Goal: Transaction & Acquisition: Purchase product/service

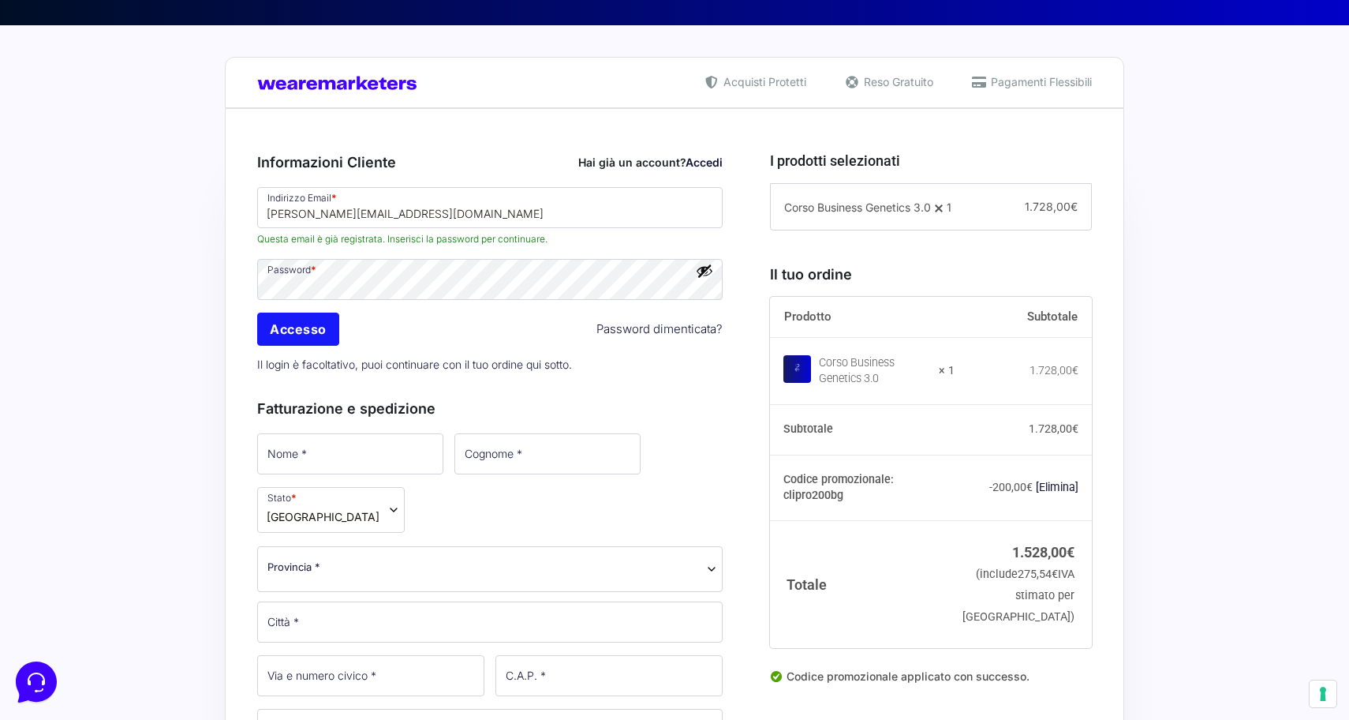
click at [301, 331] on input "Accesso" at bounding box center [298, 328] width 82 height 33
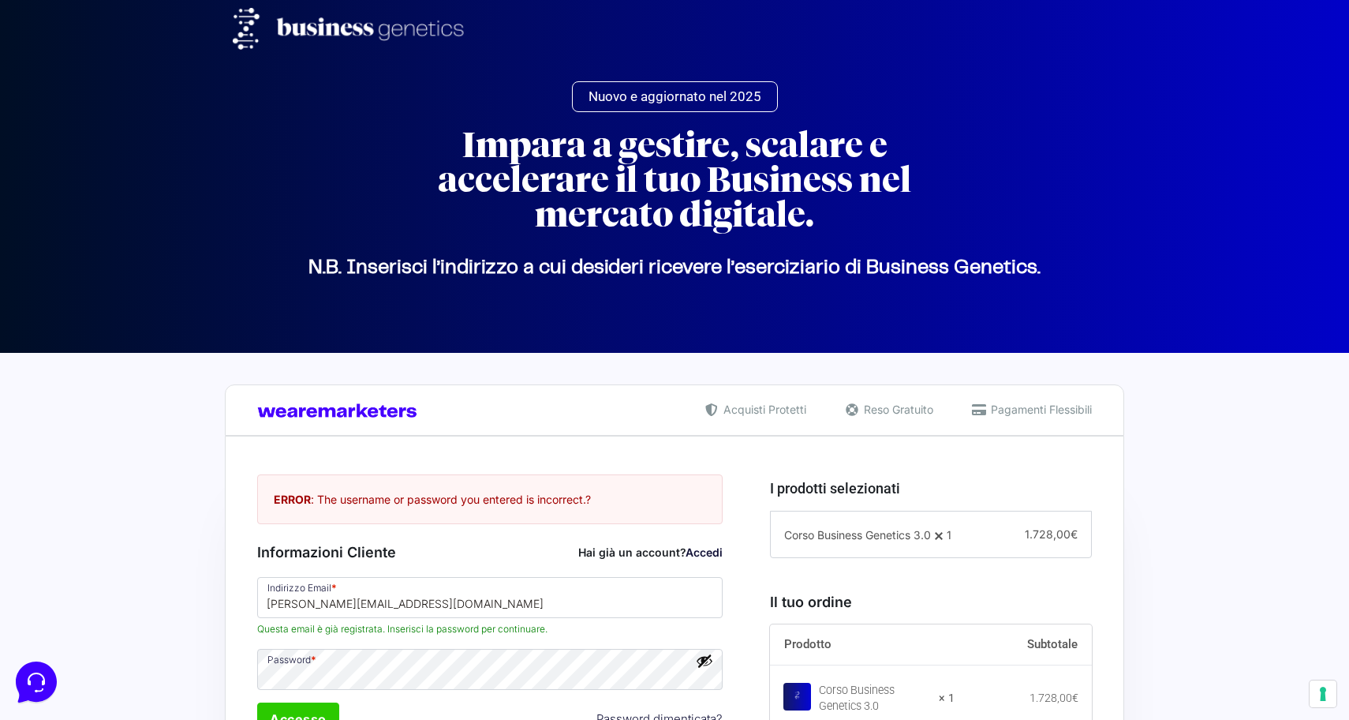
click at [705, 555] on link "Accedi" at bounding box center [704, 551] width 37 height 13
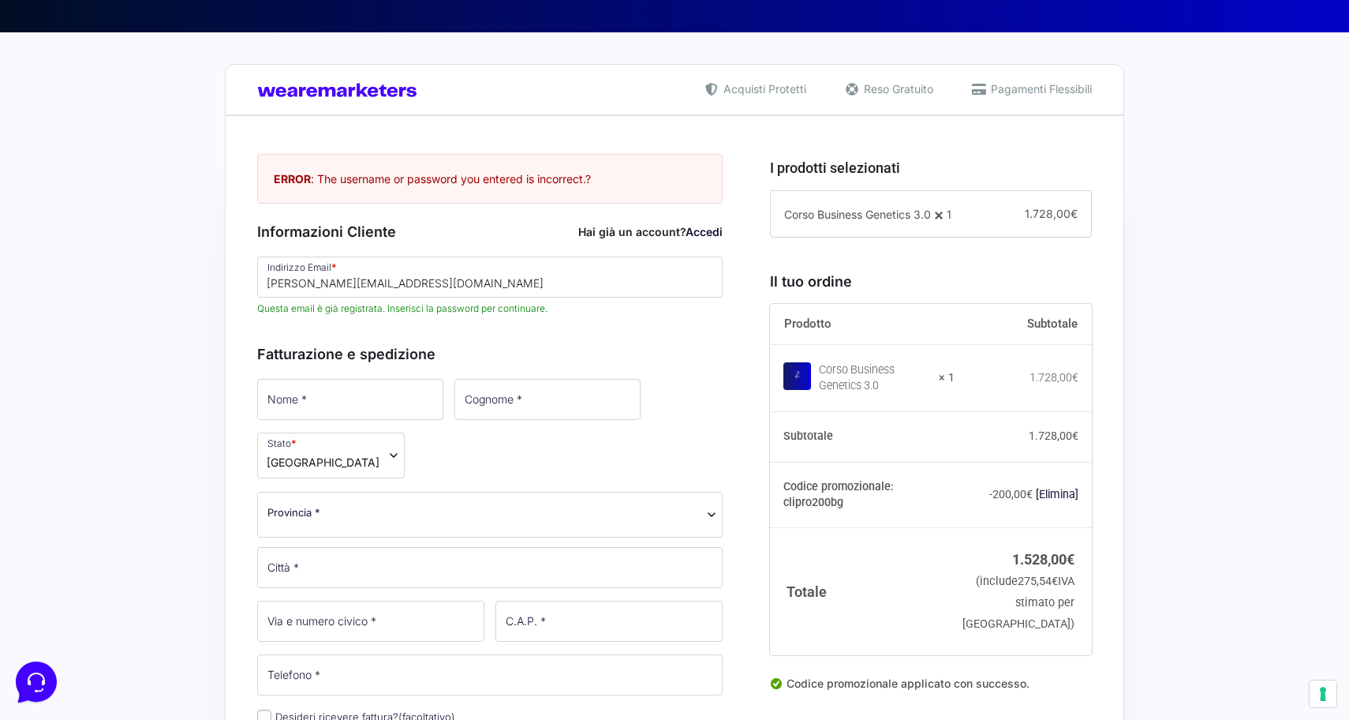
scroll to position [325, 0]
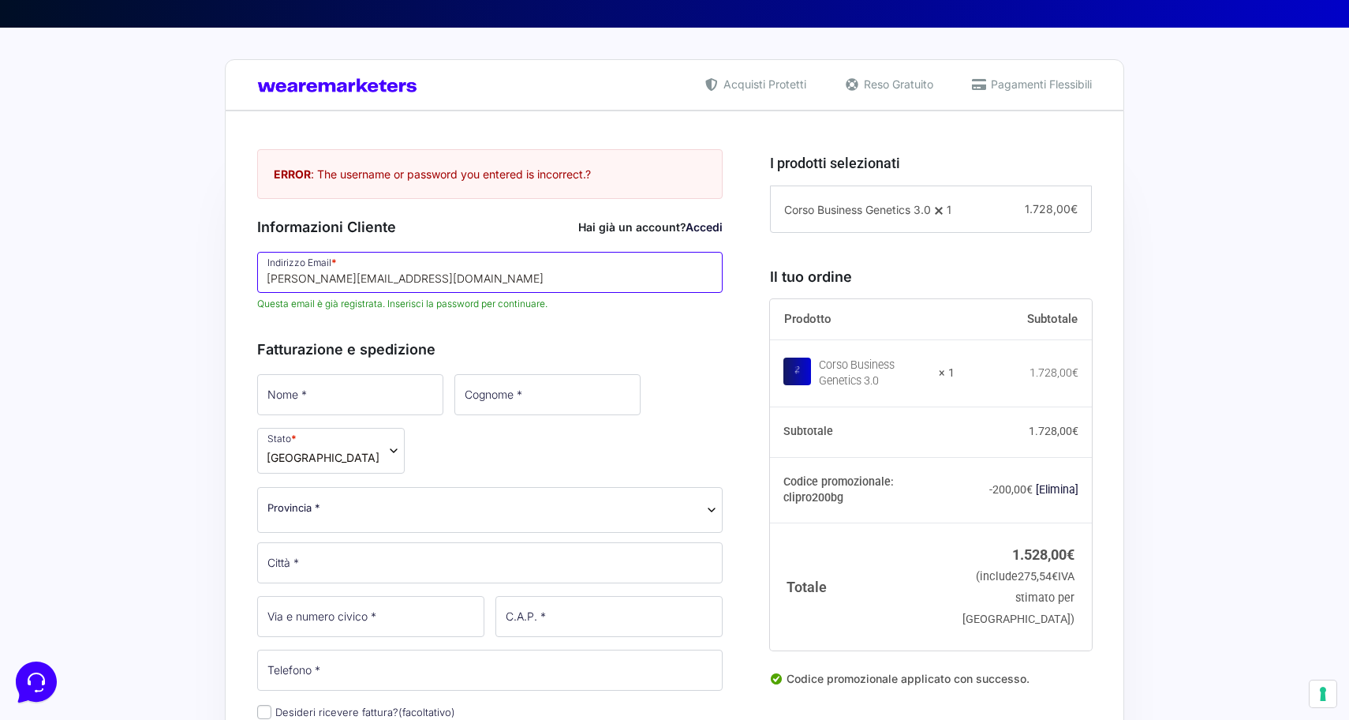
click at [439, 274] on input "[PERSON_NAME][EMAIL_ADDRESS][DOMAIN_NAME]" at bounding box center [489, 272] width 465 height 41
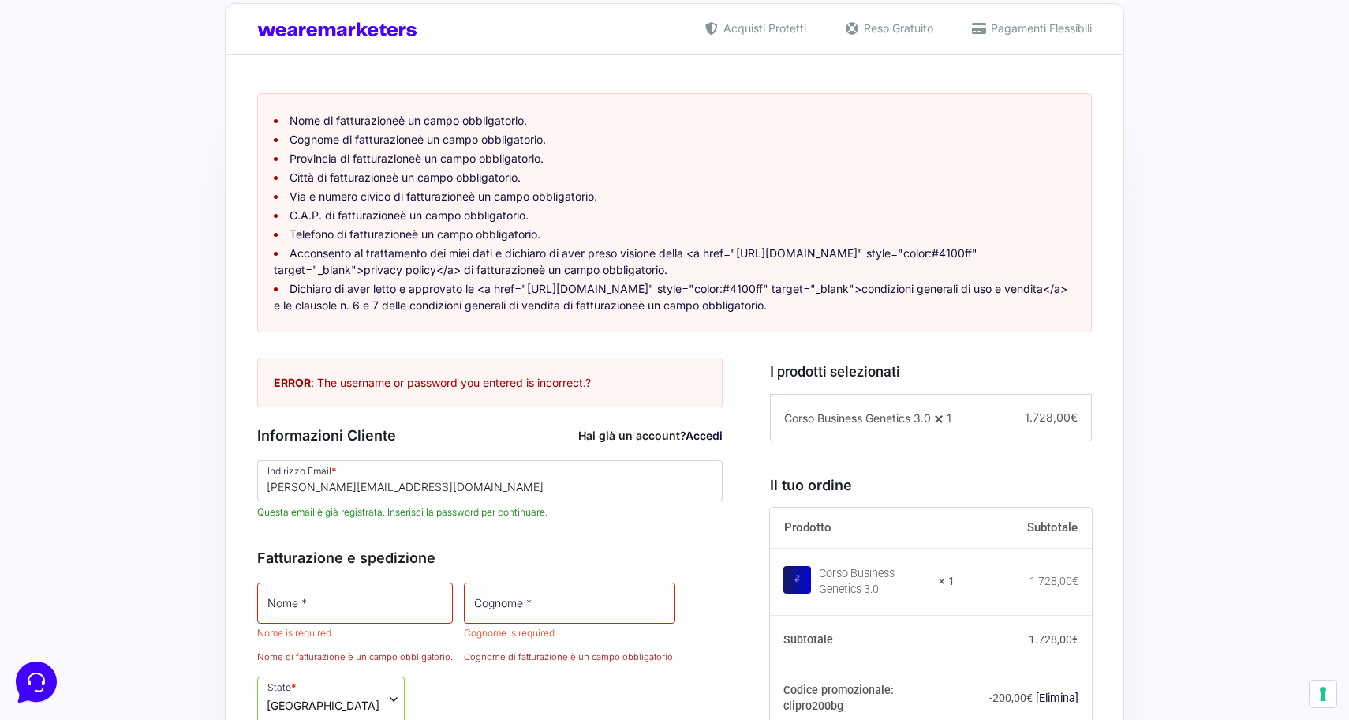
scroll to position [383, 0]
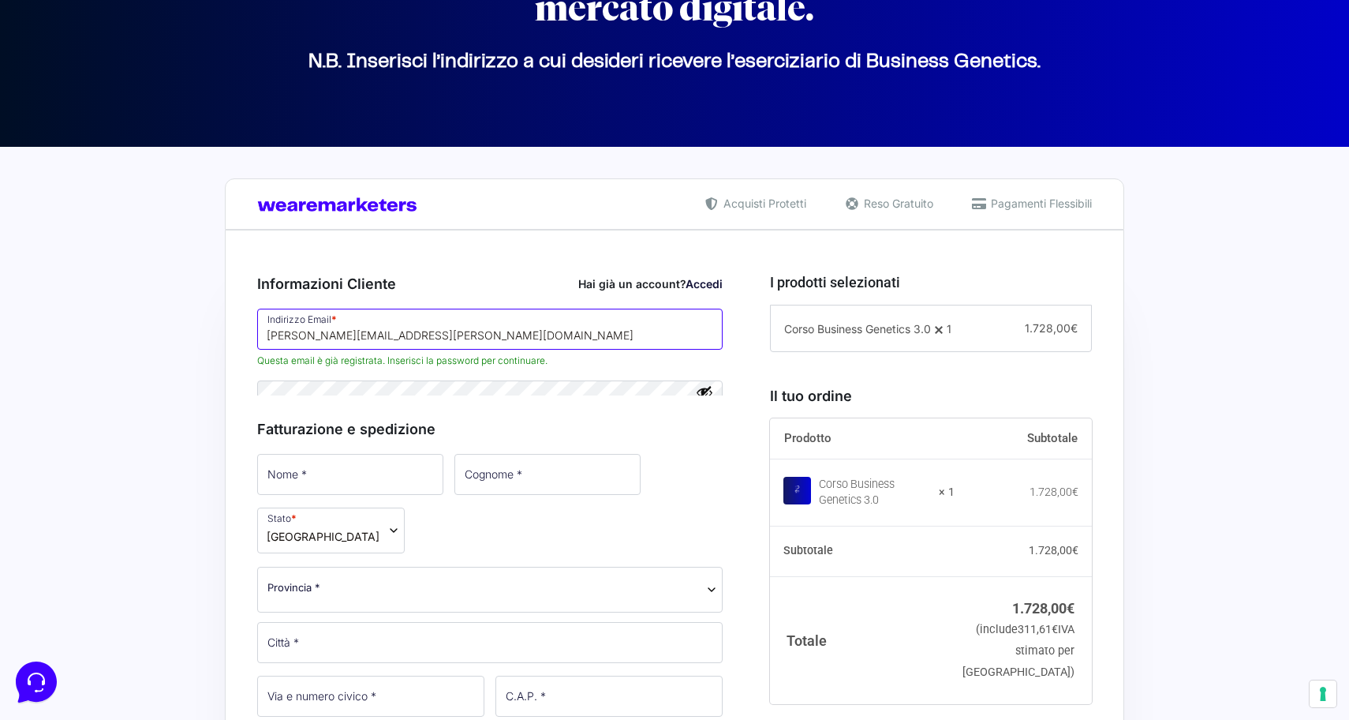
scroll to position [220, 0]
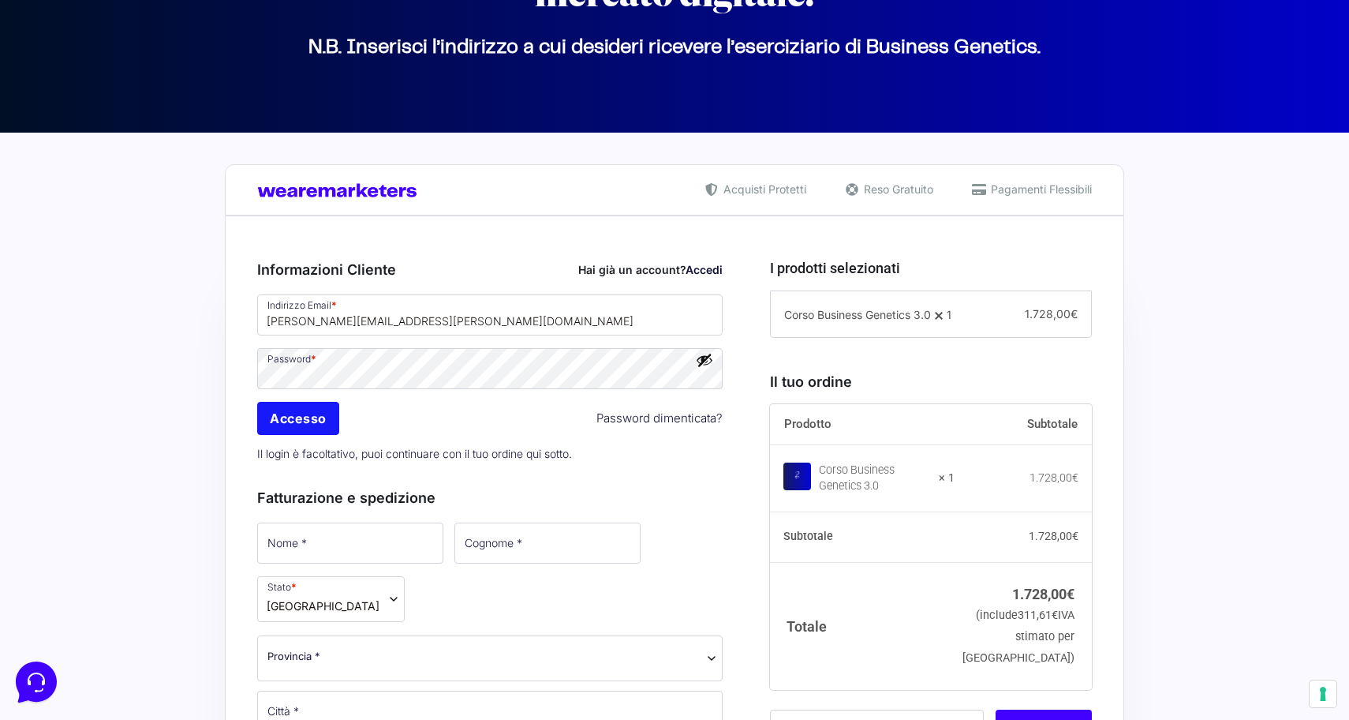
click at [307, 418] on input "Accesso" at bounding box center [298, 418] width 82 height 33
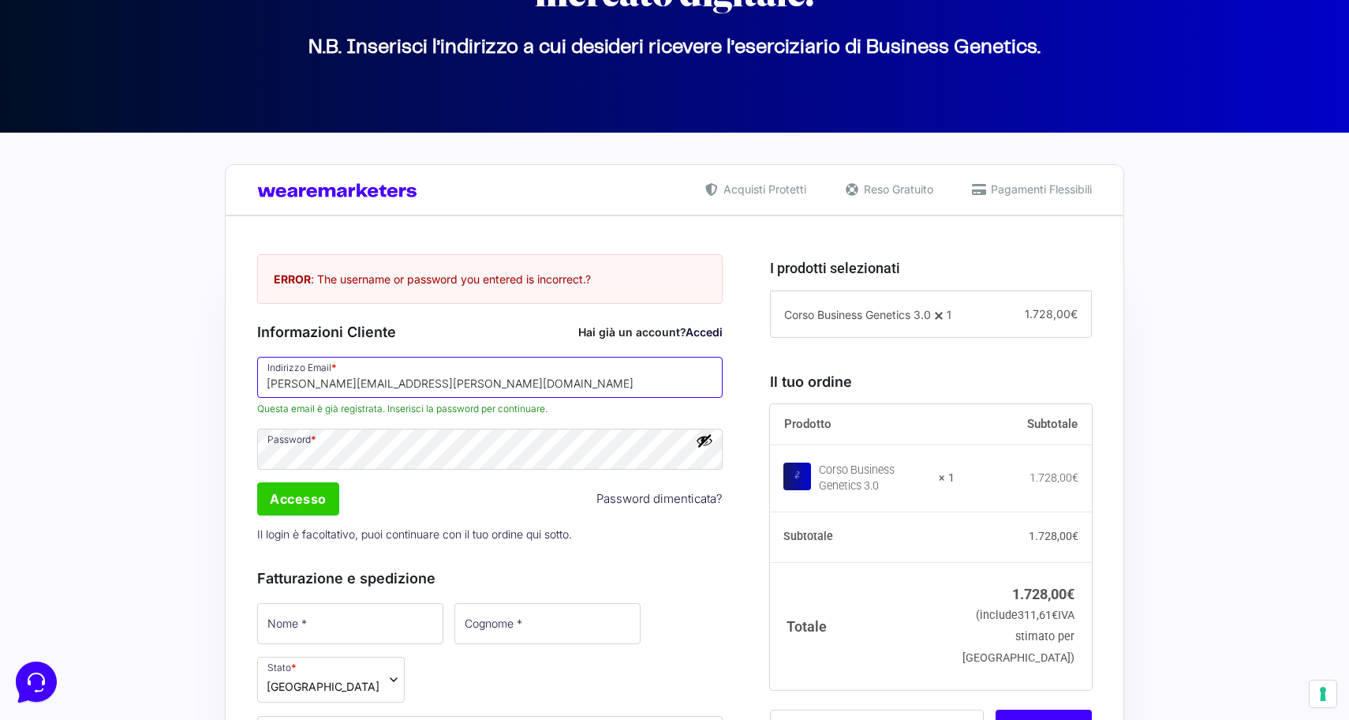
click at [424, 394] on input "[PERSON_NAME][EMAIL_ADDRESS][PERSON_NAME][DOMAIN_NAME]" at bounding box center [489, 377] width 465 height 41
click at [703, 382] on input "[PERSON_NAME][EMAIL_ADDRESS][PERSON_NAME][DOMAIN_NAME]" at bounding box center [489, 377] width 465 height 41
type input "[EMAIL_ADDRESS][DOMAIN_NAME]"
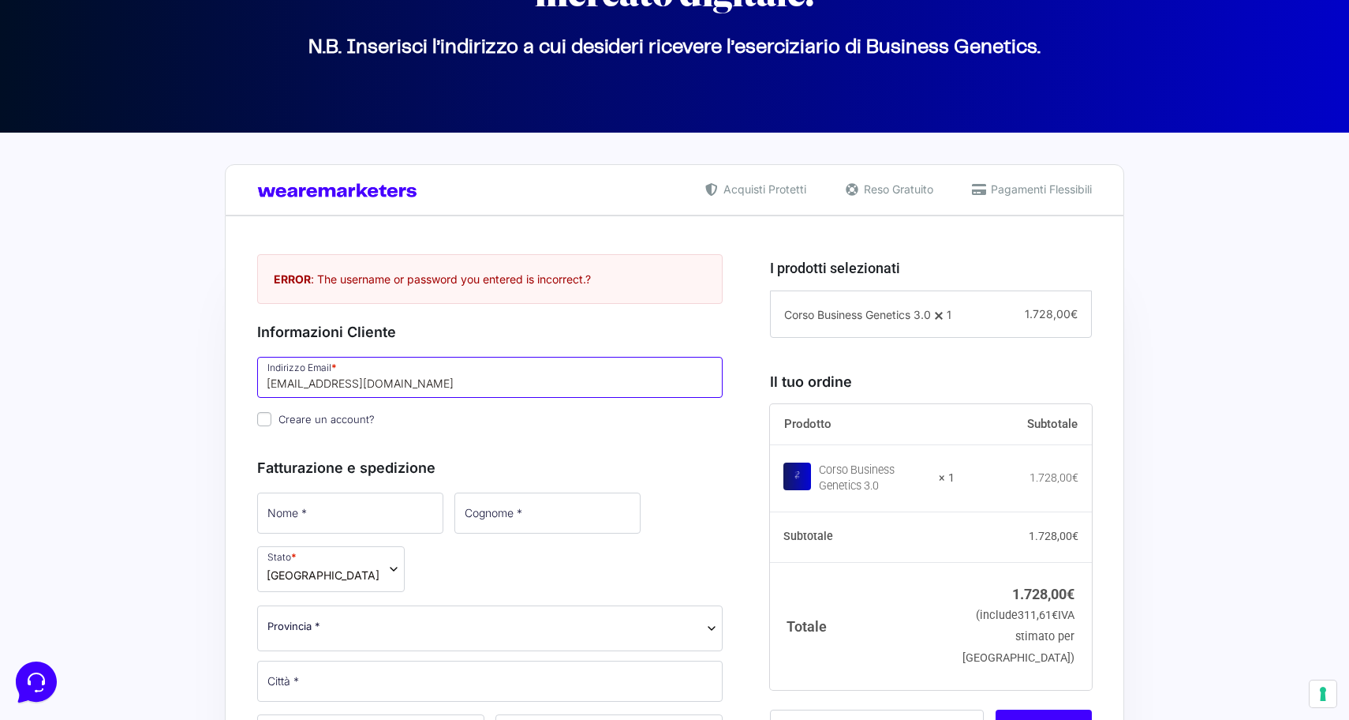
click at [406, 385] on input "[EMAIL_ADDRESS][DOMAIN_NAME]" at bounding box center [489, 377] width 465 height 41
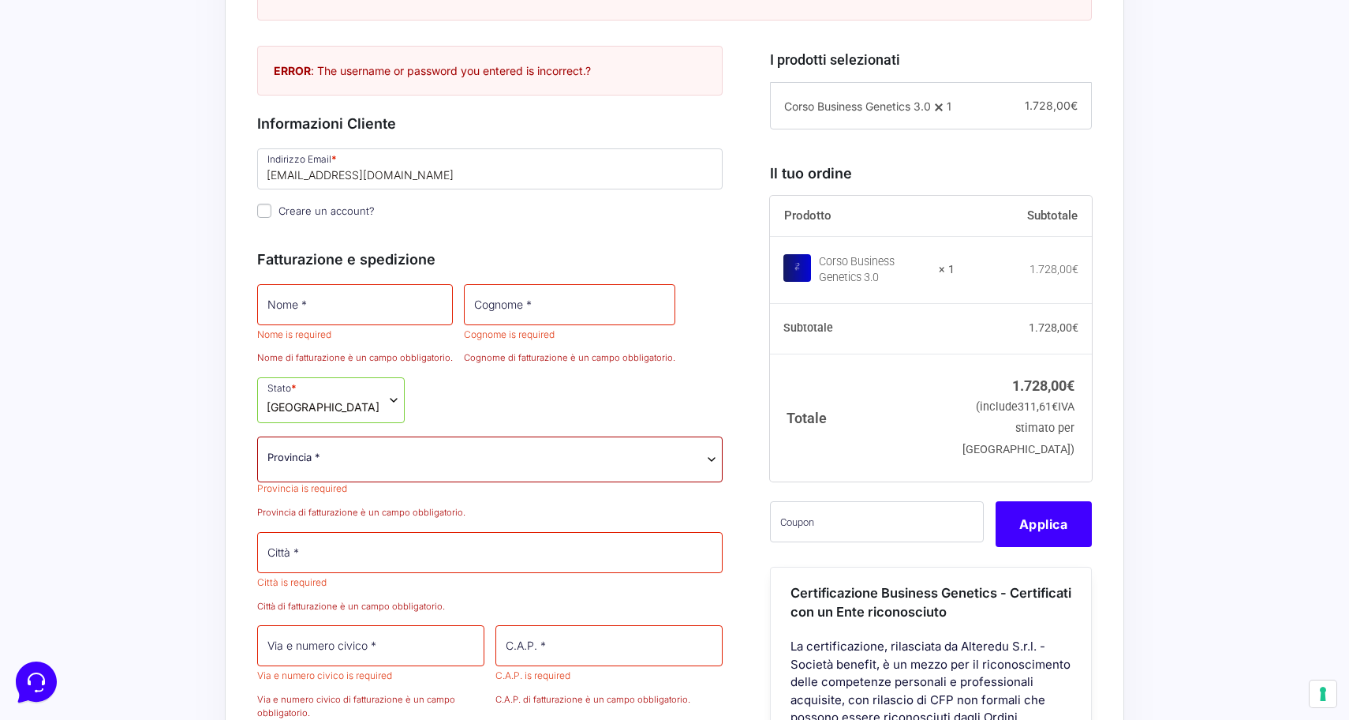
scroll to position [694, 0]
click at [811, 541] on input "text" at bounding box center [877, 520] width 214 height 41
paste input "CLIPRO200BG"
type input "CLIPRO200BG"
click at [1041, 546] on button "Applica" at bounding box center [1044, 523] width 96 height 46
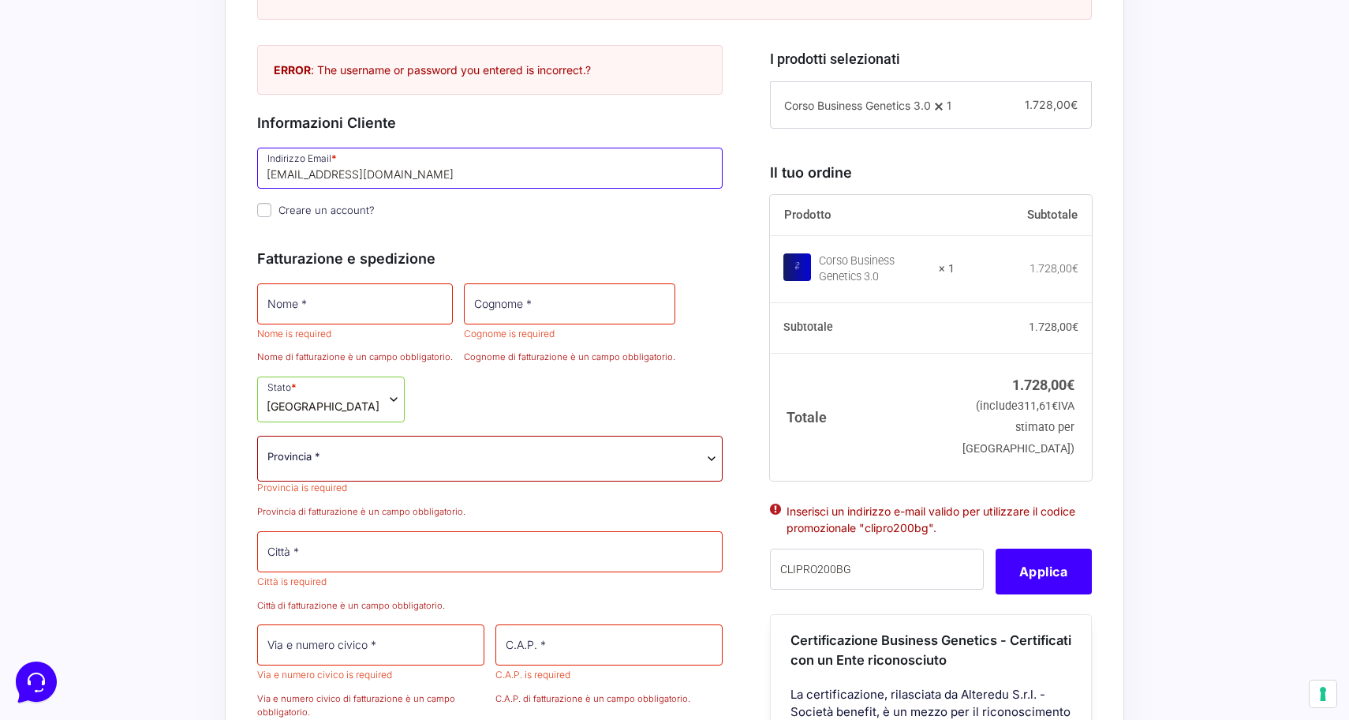
click at [391, 189] on input "info@isofaidate.com" at bounding box center [489, 168] width 465 height 41
drag, startPoint x: 394, startPoint y: 191, endPoint x: 239, endPoint y: 182, distance: 154.9
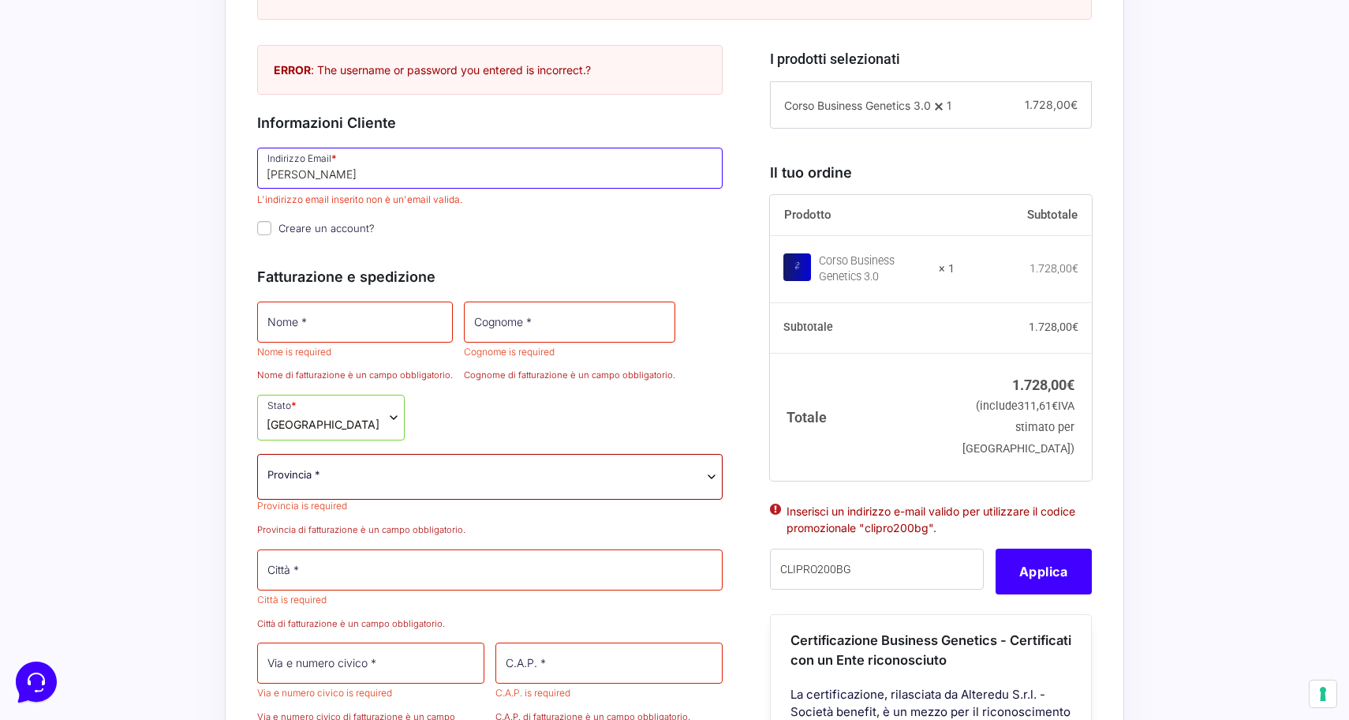
type input "[PERSON_NAME][EMAIL_ADDRESS][DOMAIN_NAME]"
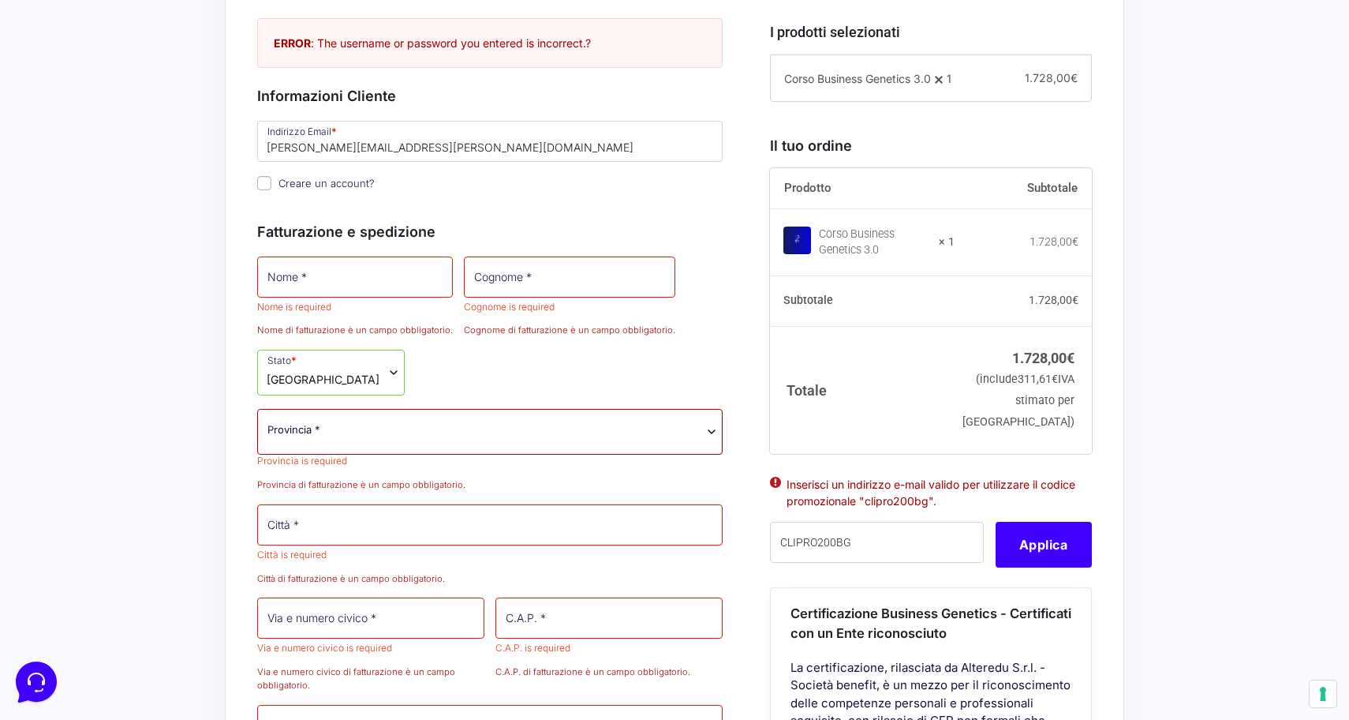
scroll to position [722, 0]
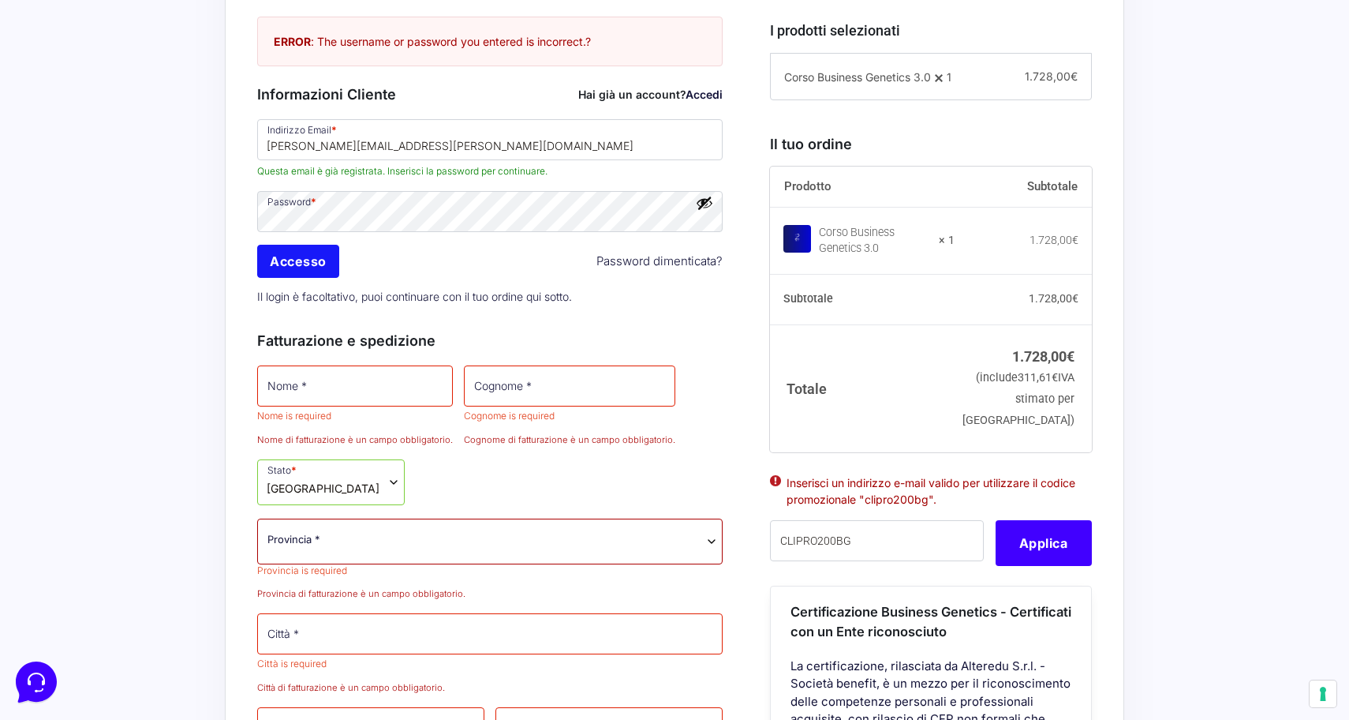
click at [305, 278] on input "Accesso" at bounding box center [298, 261] width 82 height 33
click at [1047, 566] on button "Applica" at bounding box center [1044, 543] width 96 height 46
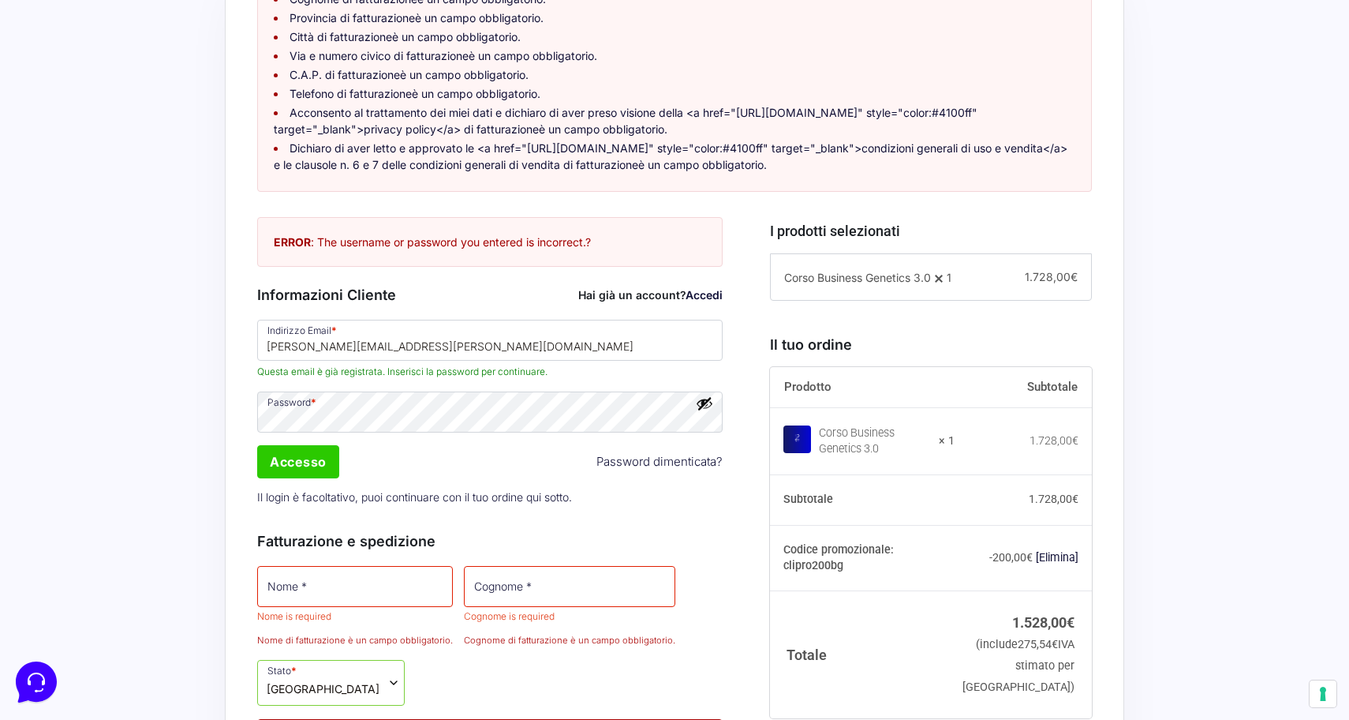
scroll to position [522, 0]
click at [303, 474] on input "Accesso" at bounding box center [298, 461] width 82 height 33
click at [309, 475] on input "Accesso" at bounding box center [298, 461] width 82 height 33
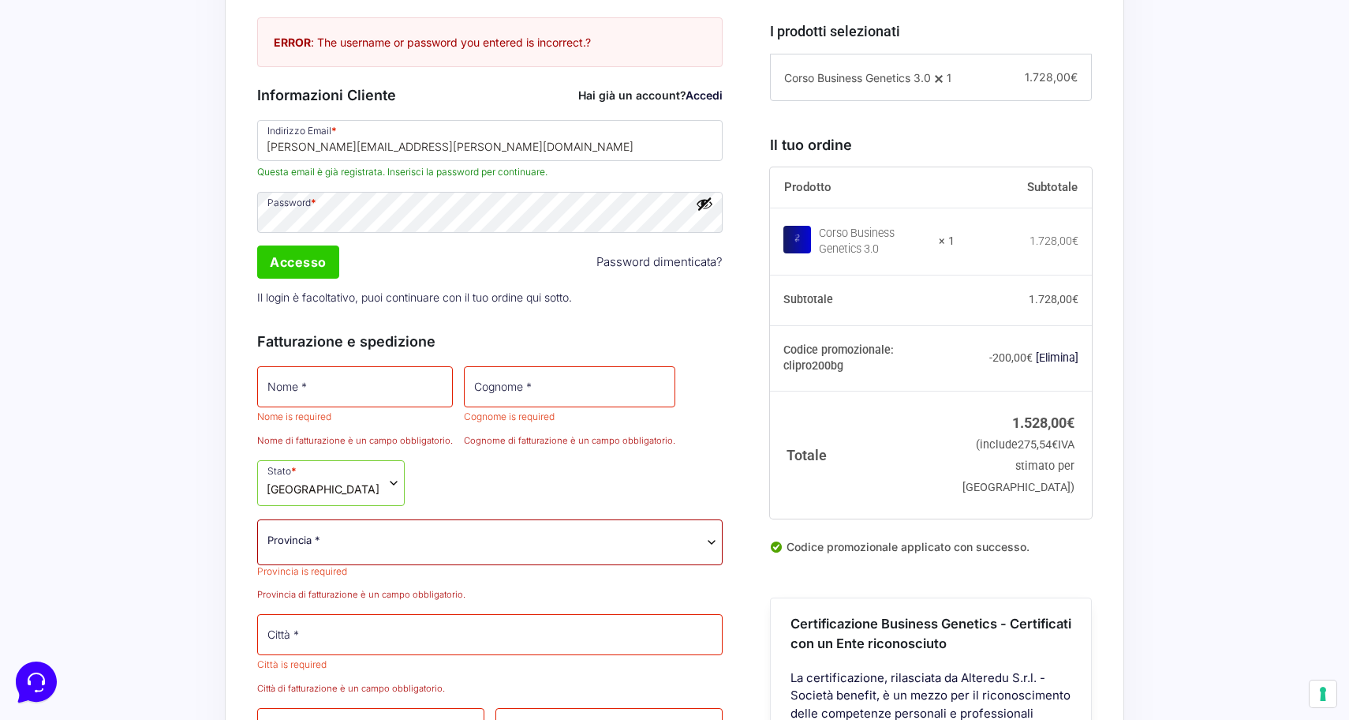
scroll to position [728, 0]
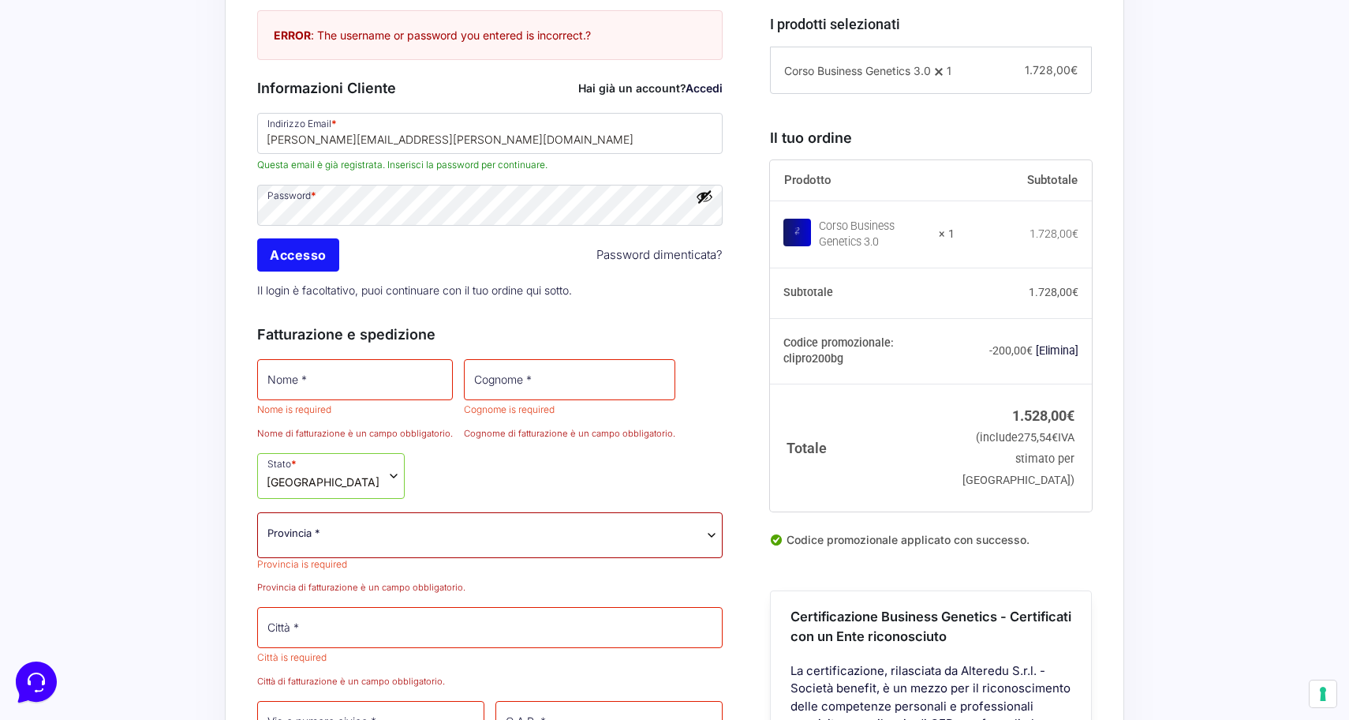
click at [304, 264] on input "Accesso" at bounding box center [298, 254] width 82 height 33
click at [709, 95] on link "Accedi" at bounding box center [704, 87] width 37 height 13
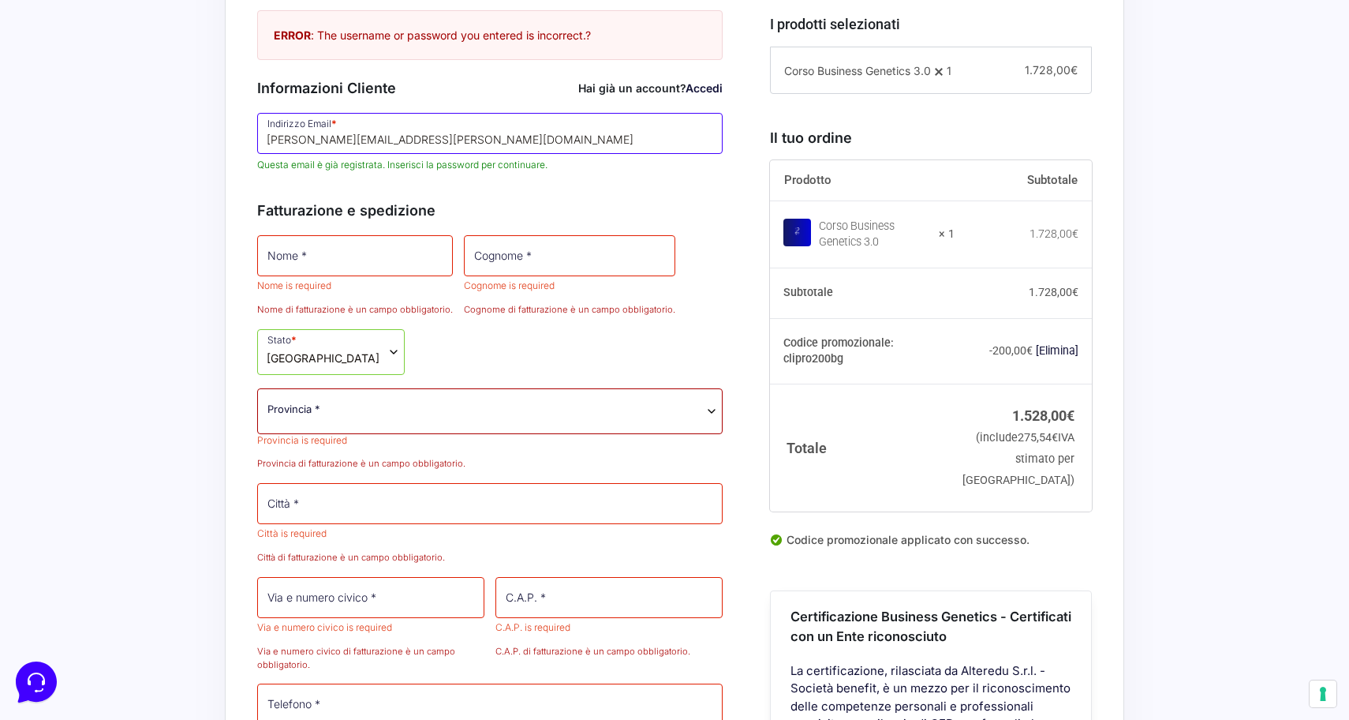
click at [454, 154] on input "[PERSON_NAME][EMAIL_ADDRESS][DOMAIN_NAME]" at bounding box center [489, 133] width 465 height 41
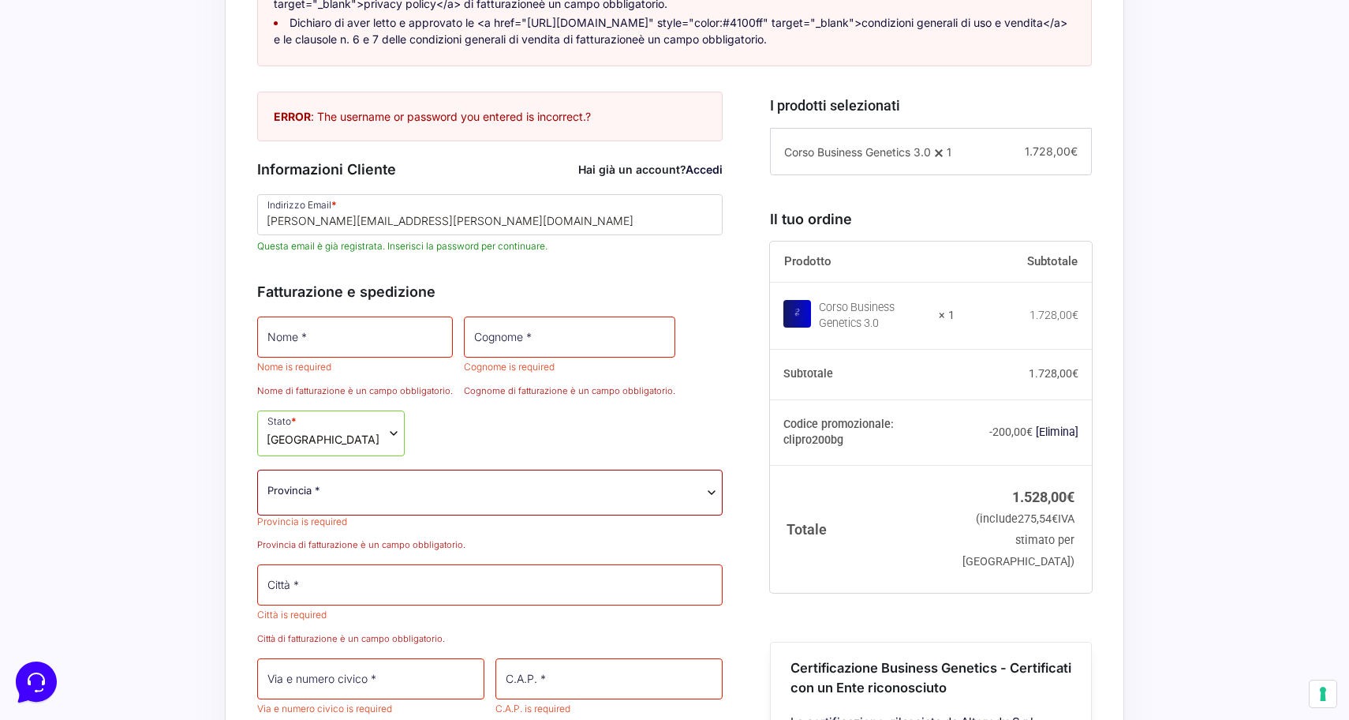
scroll to position [659, 0]
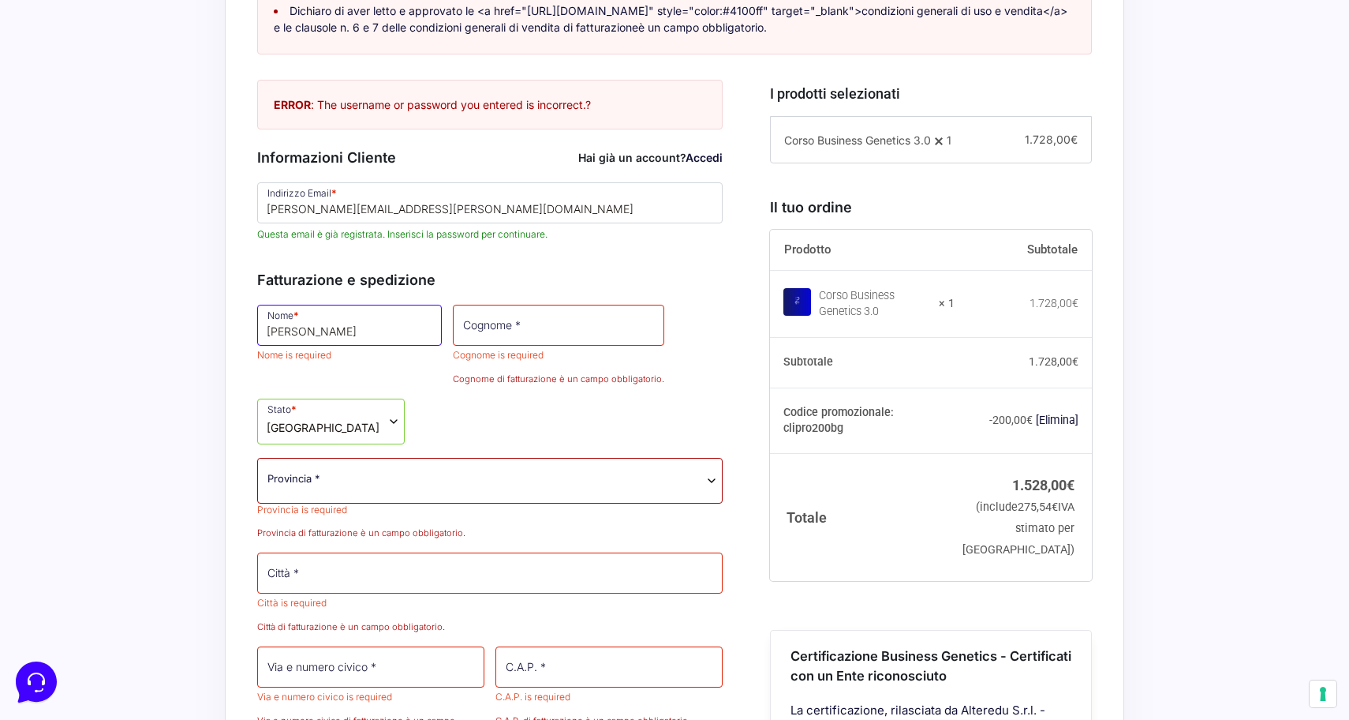
type input "Valerio"
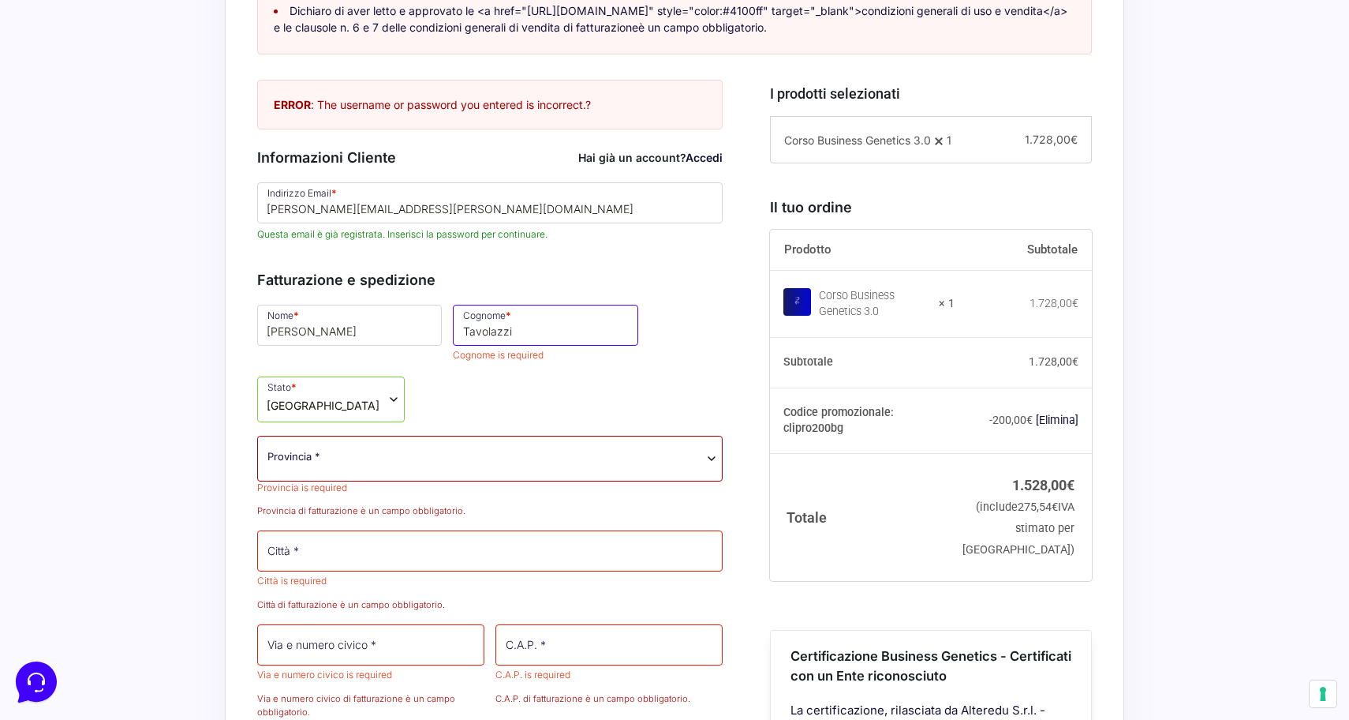
scroll to position [659, 1]
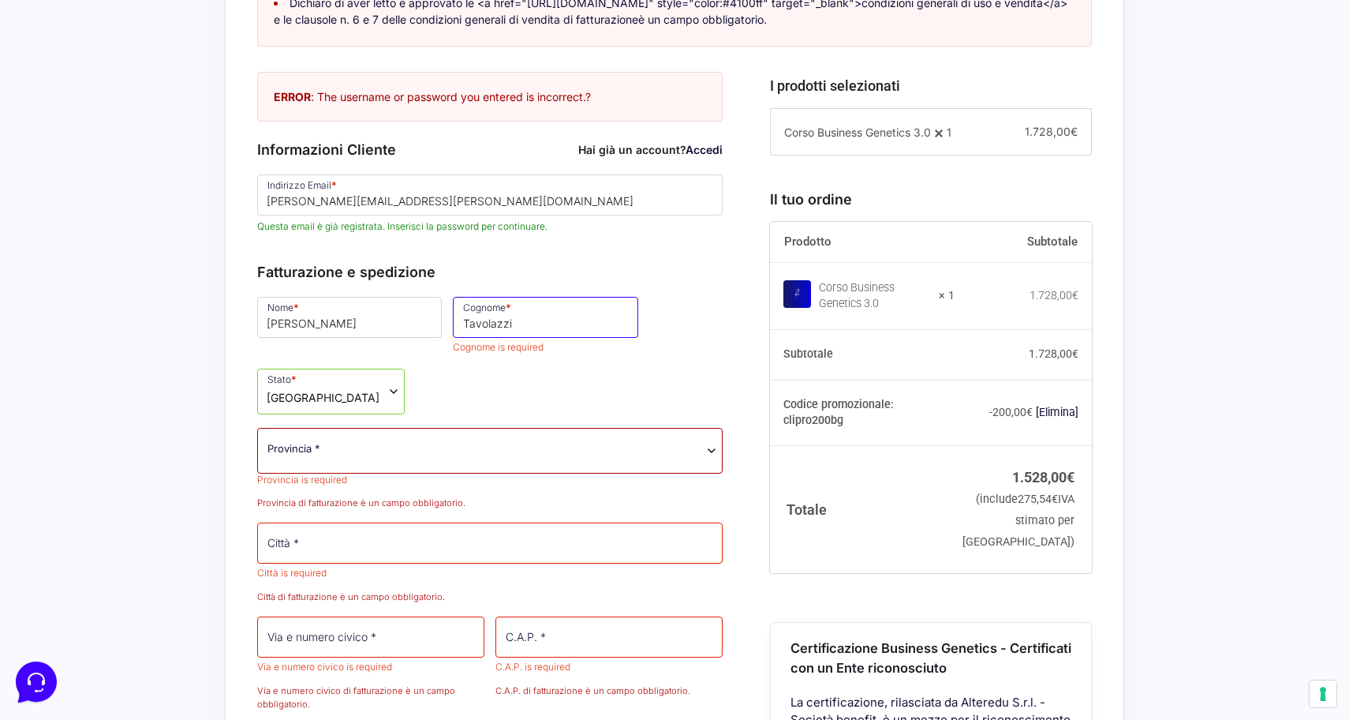
type input "Tavolazzi"
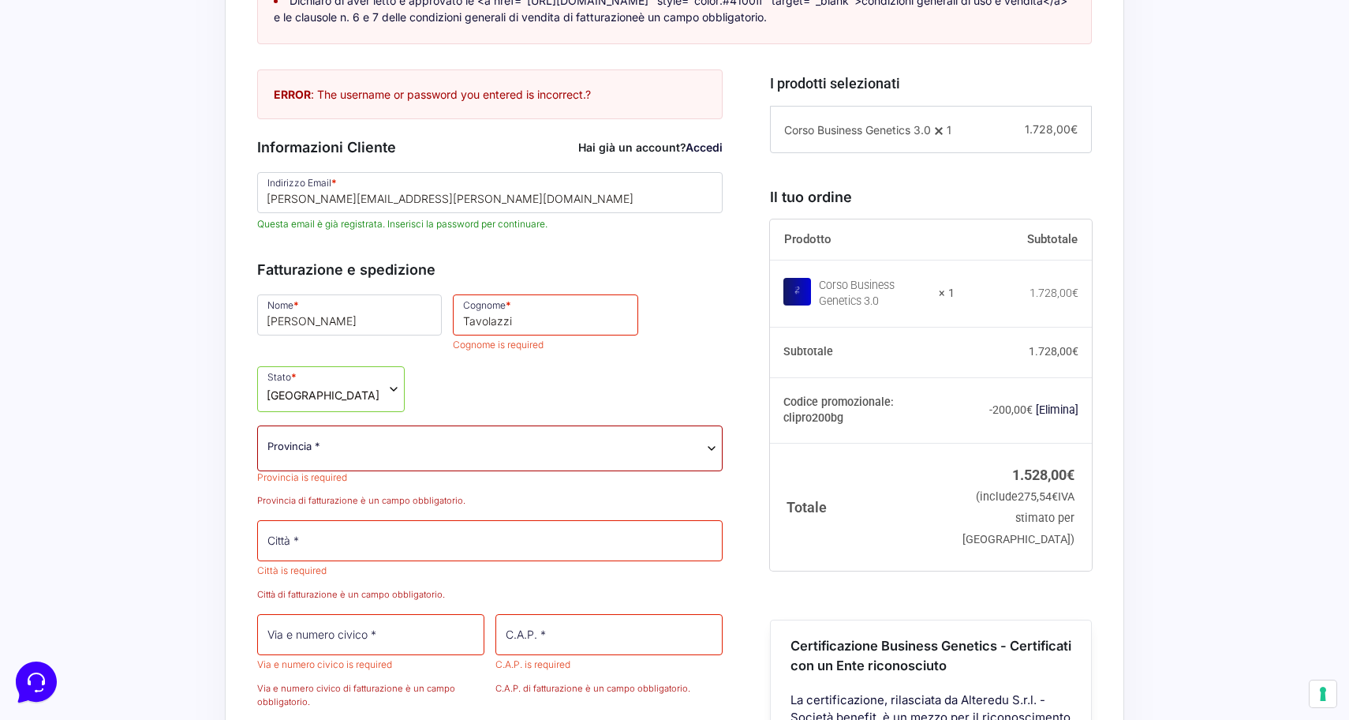
click at [450, 466] on body "Nuovo e aggiornato nel 2025 Impara a gestire, scalare e accelerare il tuo Busin…" at bounding box center [674, 601] width 1349 height 2540
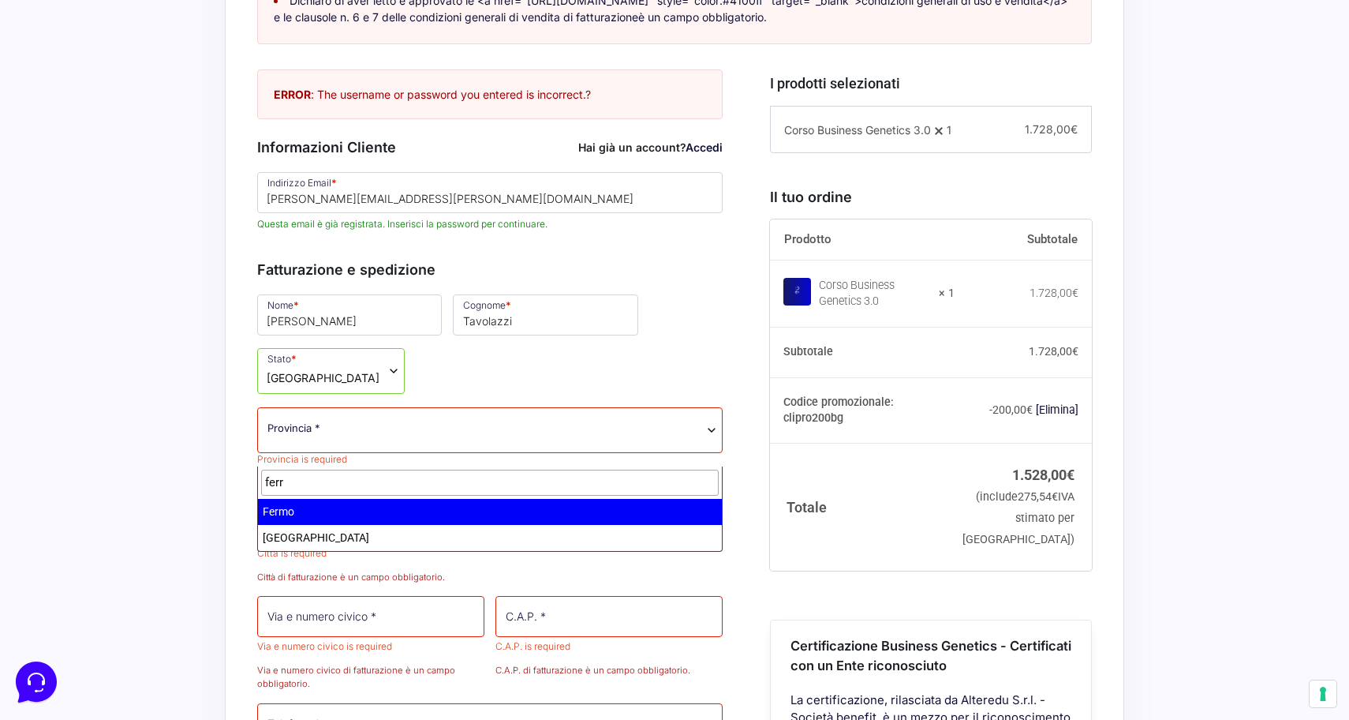
type input "ferra"
select select "FE"
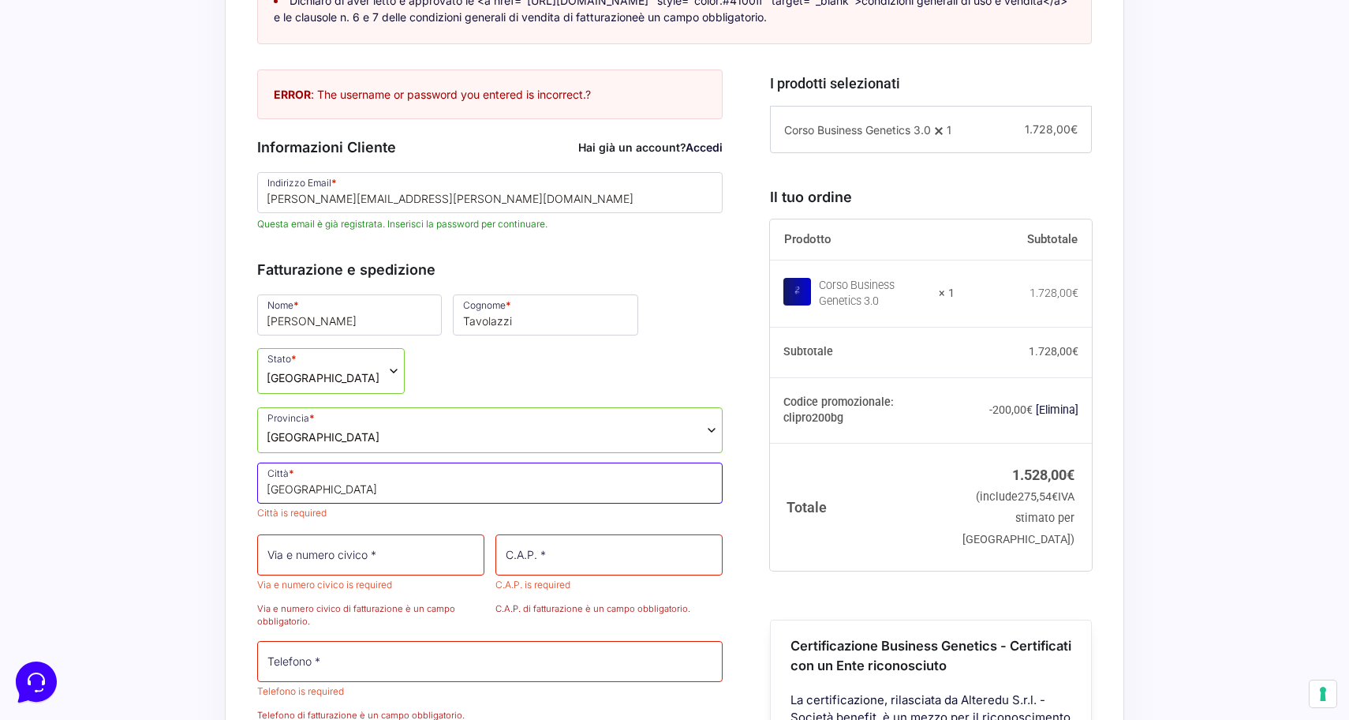
type input "[GEOGRAPHIC_DATA]"
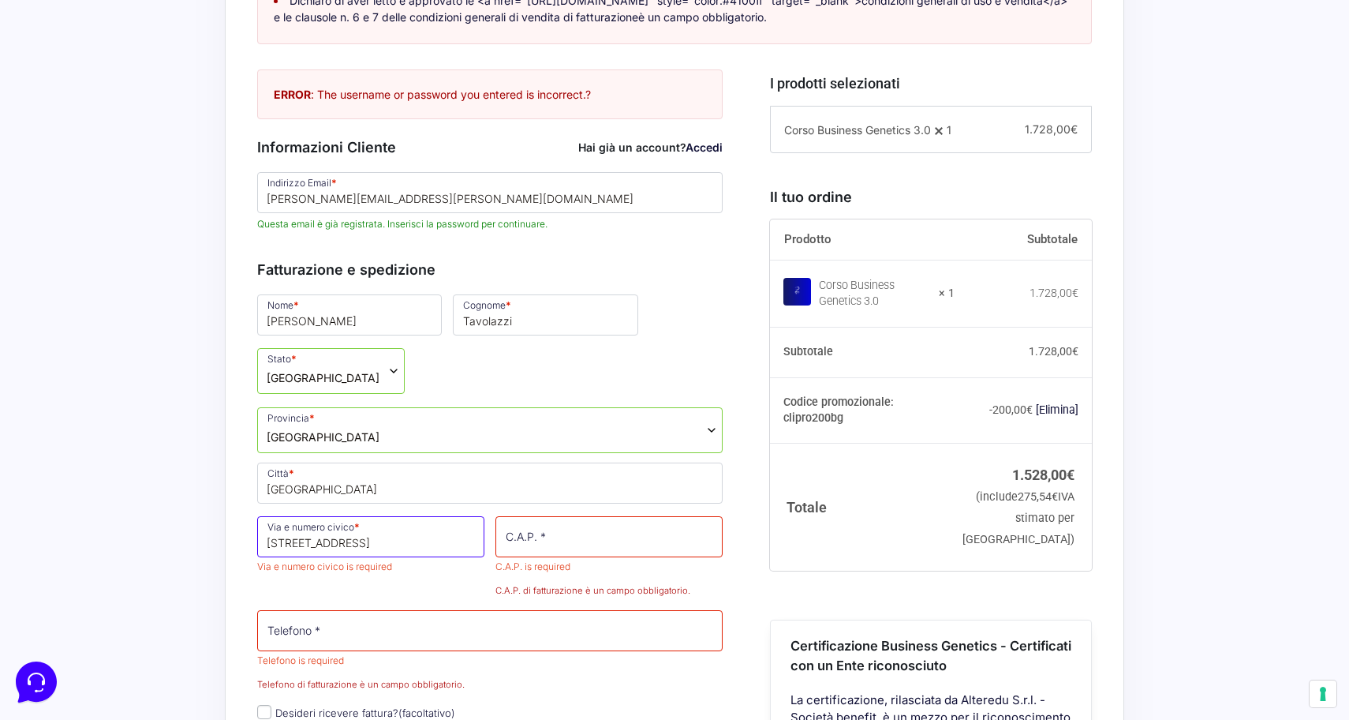
type input "Via dei Calzolai 184"
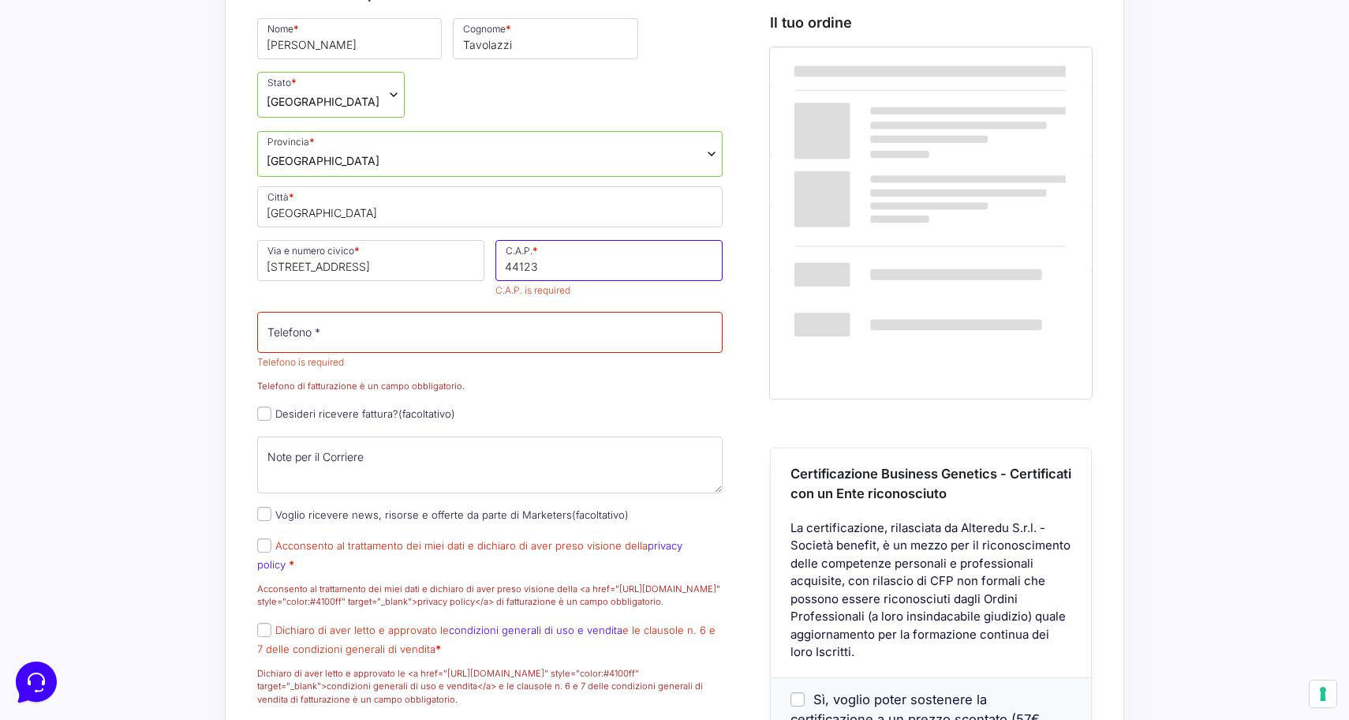
scroll to position [960, 0]
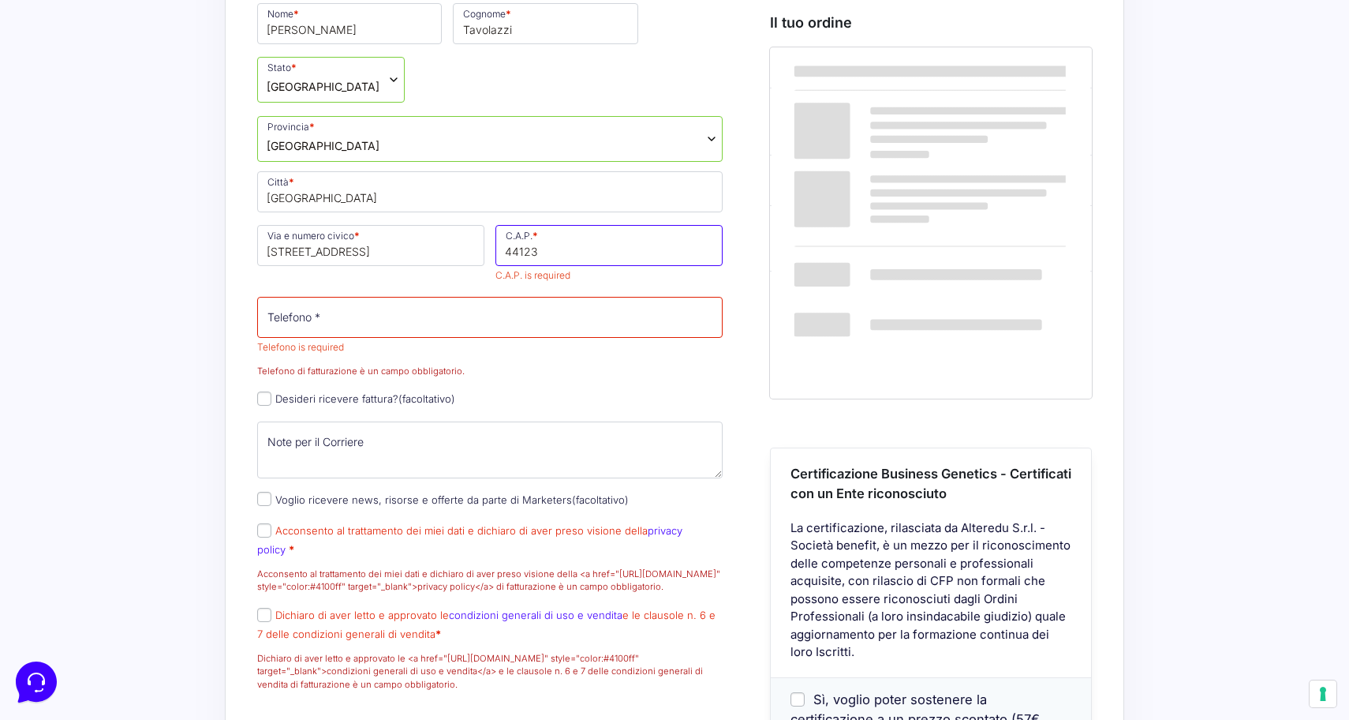
type input "44123"
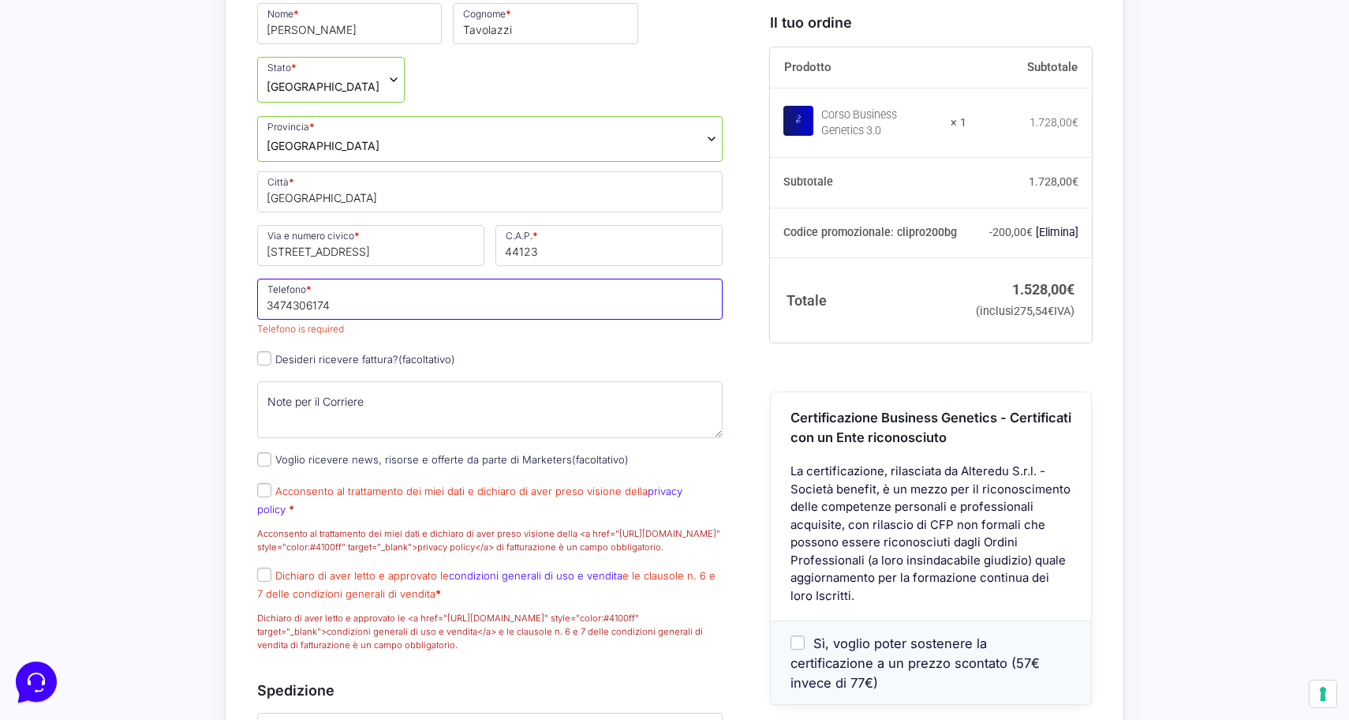
type input "3474306174"
click at [611, 366] on p "Desideri ricevere fattura? (facoltativo)" at bounding box center [490, 359] width 477 height 23
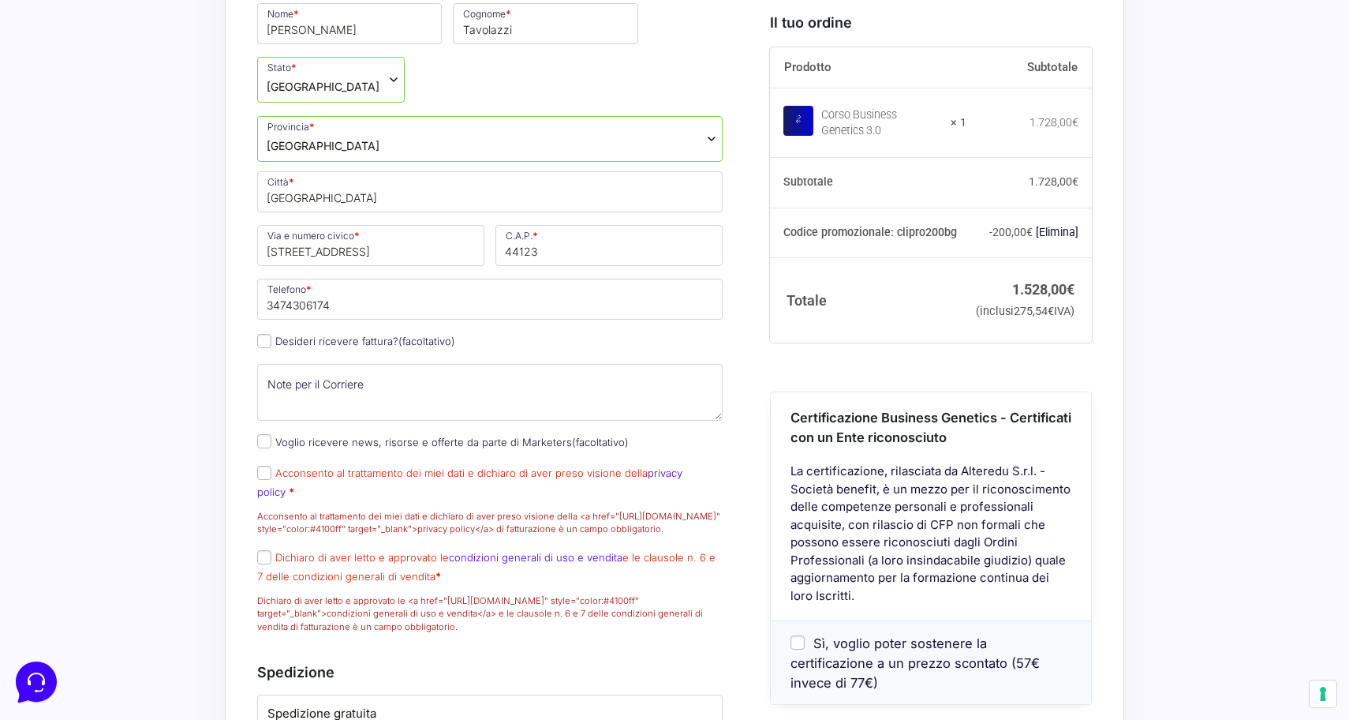
click at [263, 348] on input "Desideri ricevere fattura? (facoltativo)" at bounding box center [264, 341] width 14 height 14
checkbox input "true"
